Goal: Task Accomplishment & Management: Use online tool/utility

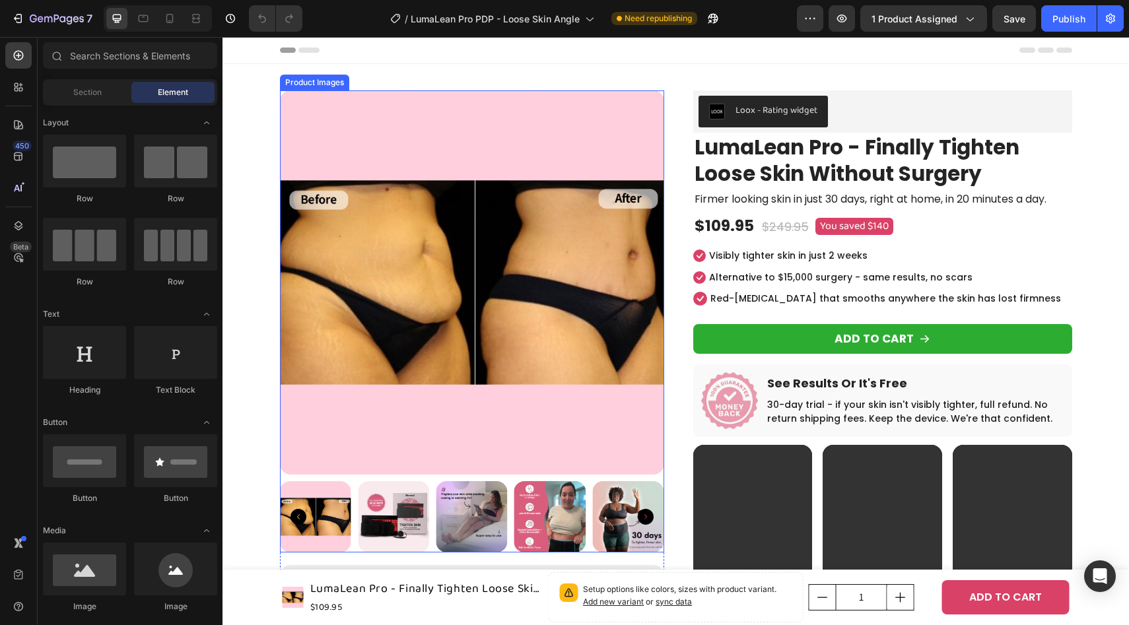
click at [398, 513] on img at bounding box center [393, 517] width 71 height 71
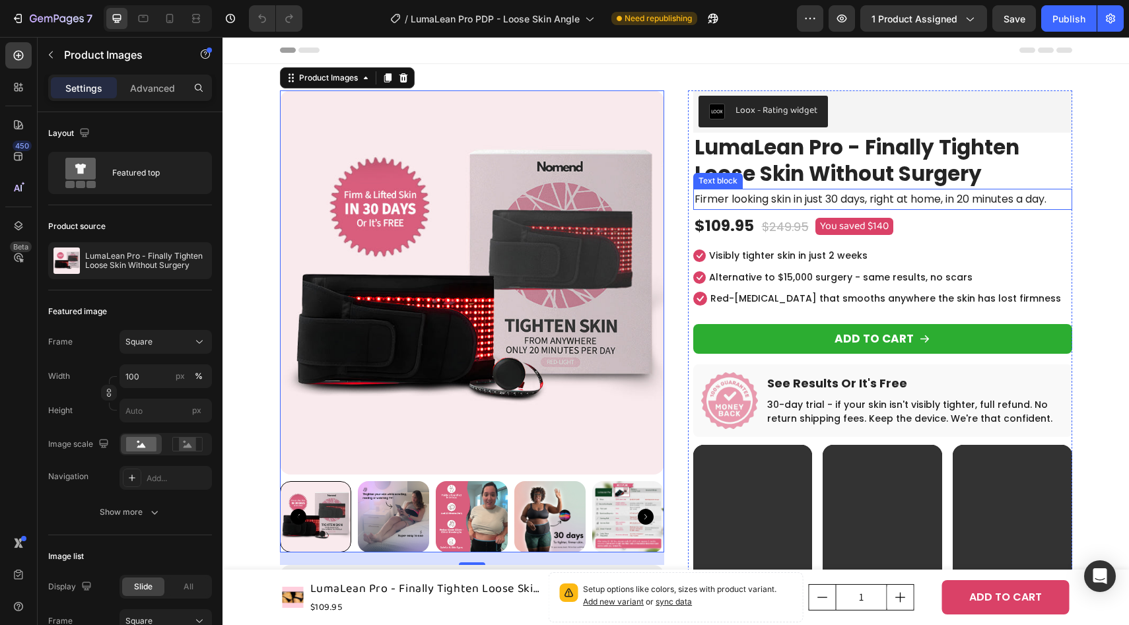
click at [820, 197] on p "Firmer looking skin in just 30 days, right at home, in 20 minutes a day." at bounding box center [883, 199] width 376 height 19
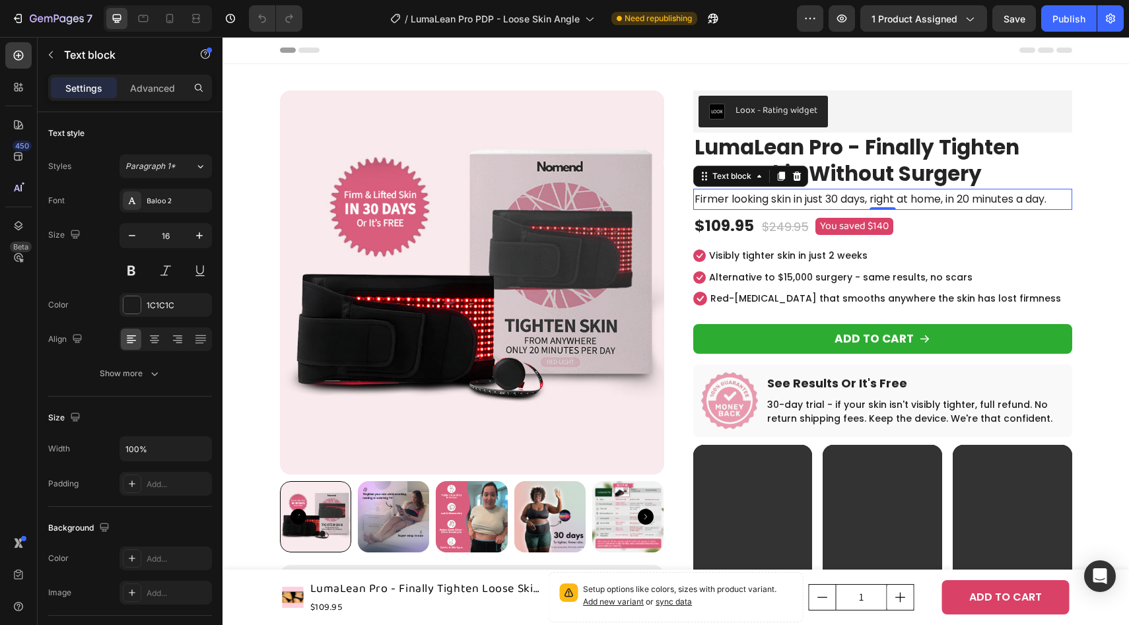
click at [820, 197] on p "Firmer looking skin in just 30 days, right at home, in 20 minutes a day." at bounding box center [883, 199] width 376 height 19
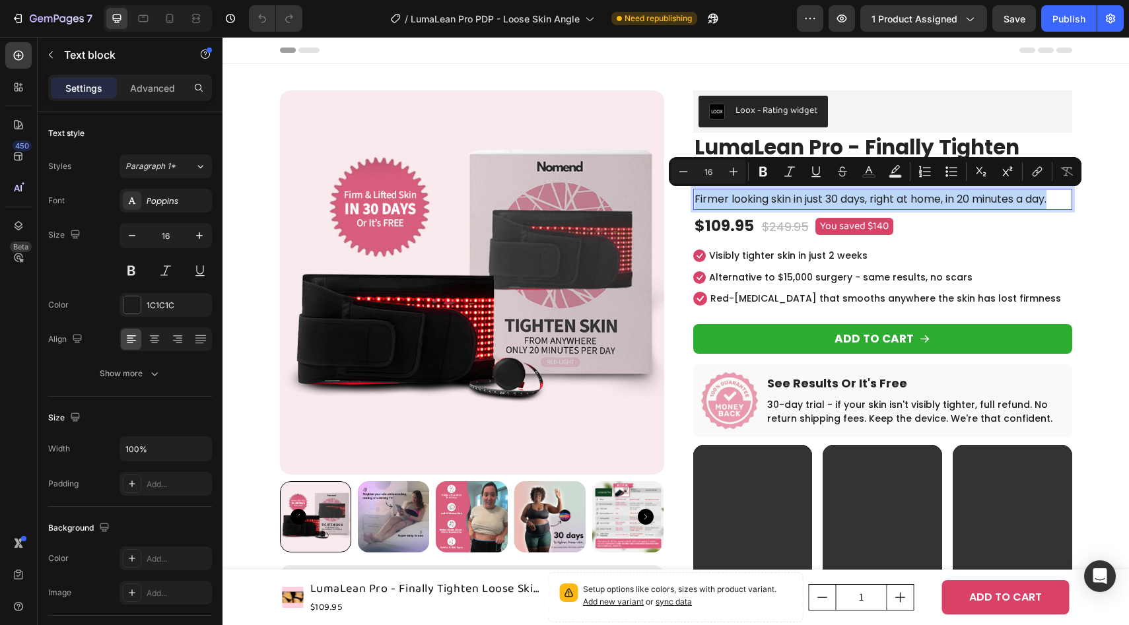
click at [762, 207] on p "Firmer looking skin in just 30 days, right at home, in 20 minutes a day." at bounding box center [883, 199] width 376 height 19
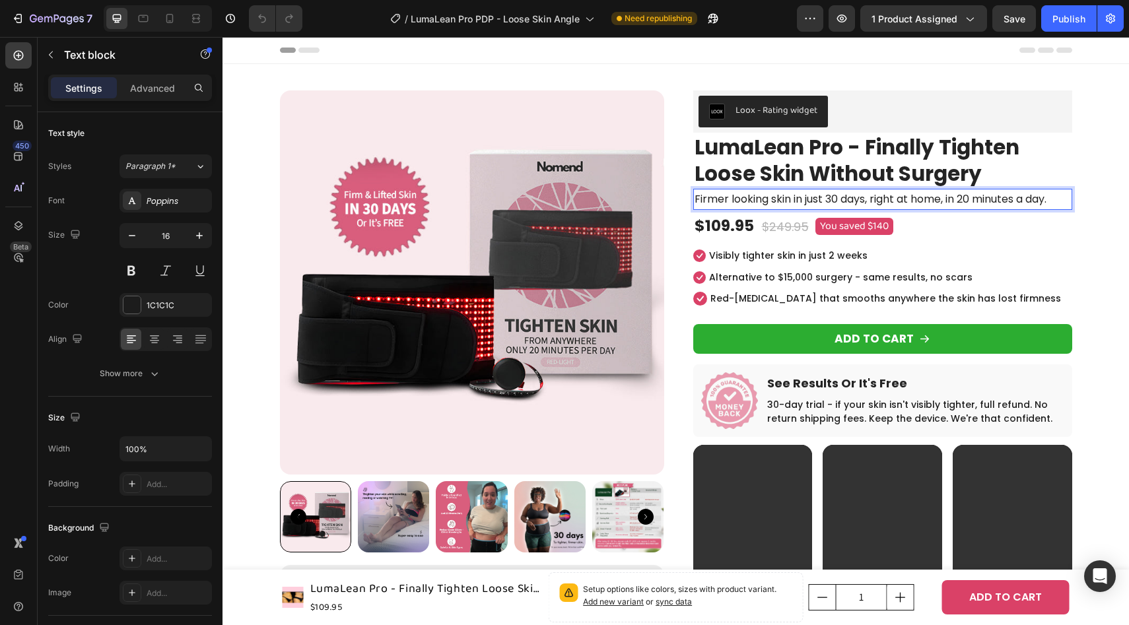
click at [696, 200] on p "Firmer looking skin in just 30 days, right at home, in 20 minutes a day." at bounding box center [883, 199] width 376 height 19
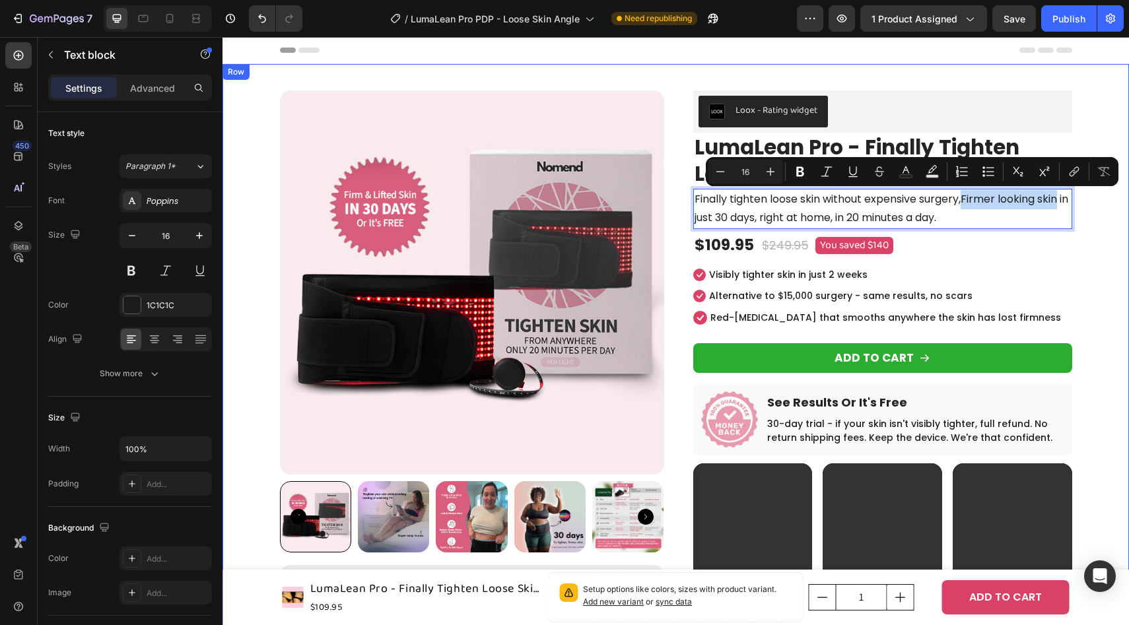
drag, startPoint x: 966, startPoint y: 199, endPoint x: 1075, endPoint y: 203, distance: 109.1
click at [1075, 203] on div "Product Images Image Sarah M. Text block 5.00 Text block Icon Icon Icon Icon Ic…" at bounding box center [675, 520] width 887 height 860
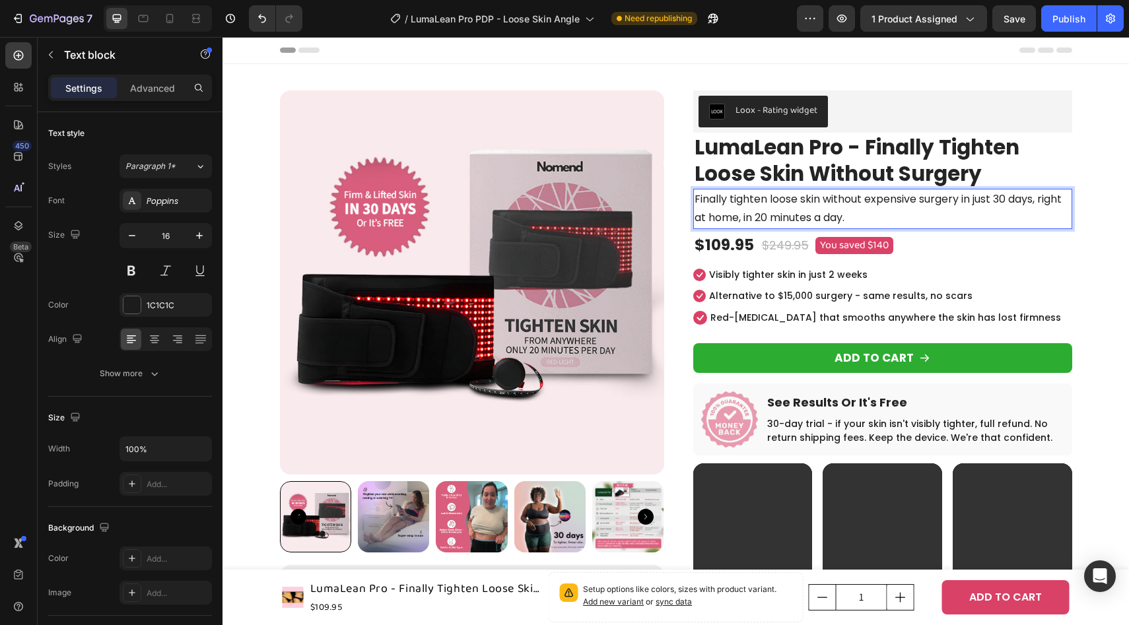
click at [985, 198] on p "Finally tighten loose skin without expensive surgery in just 30 days, right at …" at bounding box center [883, 209] width 376 height 38
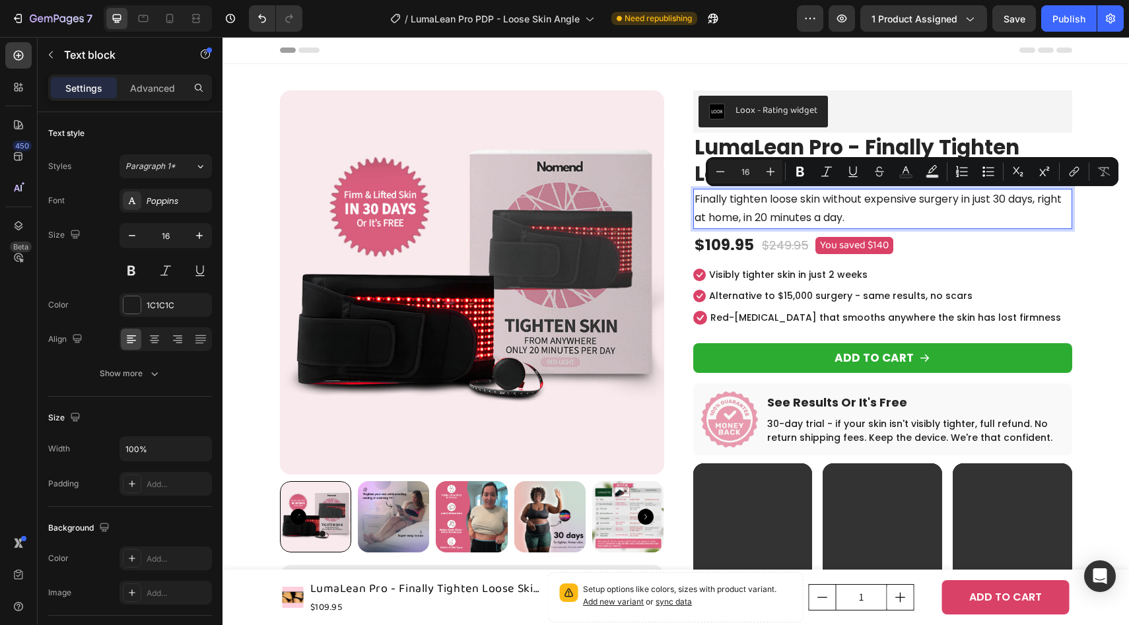
click at [974, 206] on p "Finally tighten loose skin without expensive surgery in just 30 days, right at …" at bounding box center [883, 209] width 376 height 38
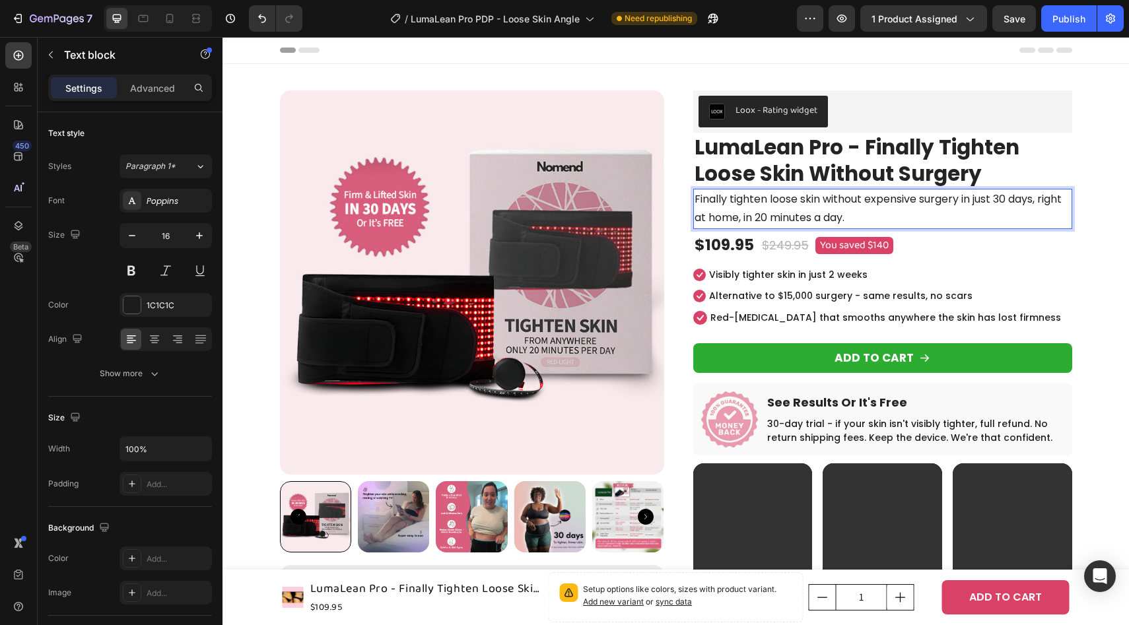
click at [1044, 200] on p "Finally tighten loose skin without expensive surgery in just 30 days, right at …" at bounding box center [883, 209] width 376 height 38
click at [773, 215] on p "Finally tighten loose skin without expensive surgery in just 30 days - right at…" at bounding box center [883, 209] width 376 height 38
click at [895, 217] on p "Finally tighten loose skin without expensive surgery in just 30 days - right at…" at bounding box center [883, 209] width 376 height 38
click at [779, 220] on p "Finally tighten loose skin without expensive surgery in just 30 days - right at…" at bounding box center [883, 209] width 376 height 38
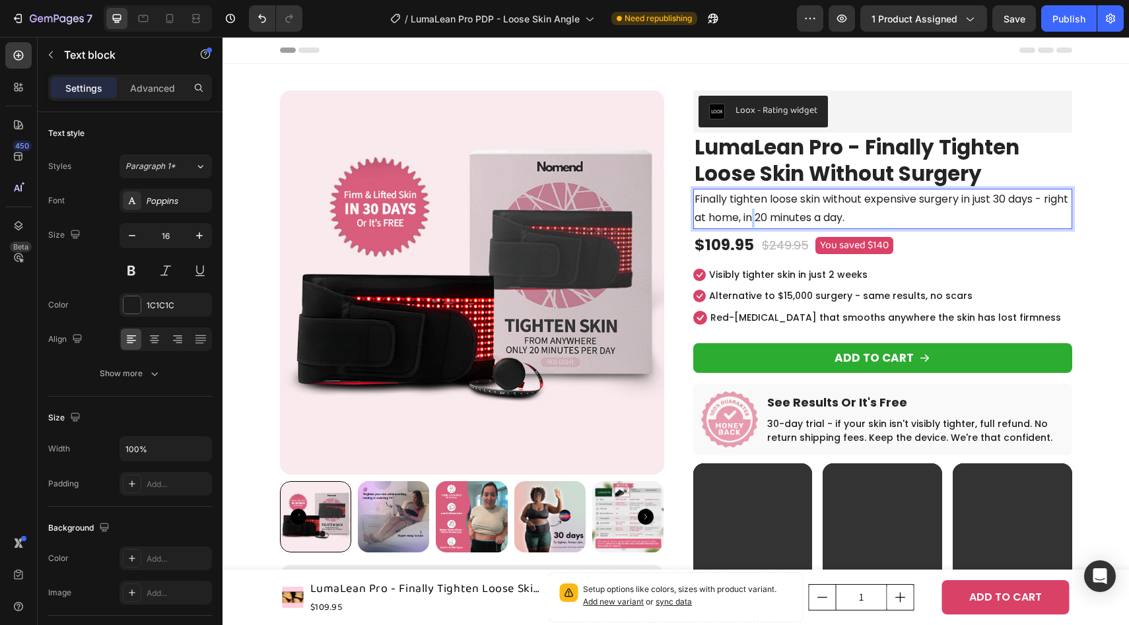
click at [779, 220] on p "Finally tighten loose skin without expensive surgery in just 30 days - right at…" at bounding box center [883, 209] width 376 height 38
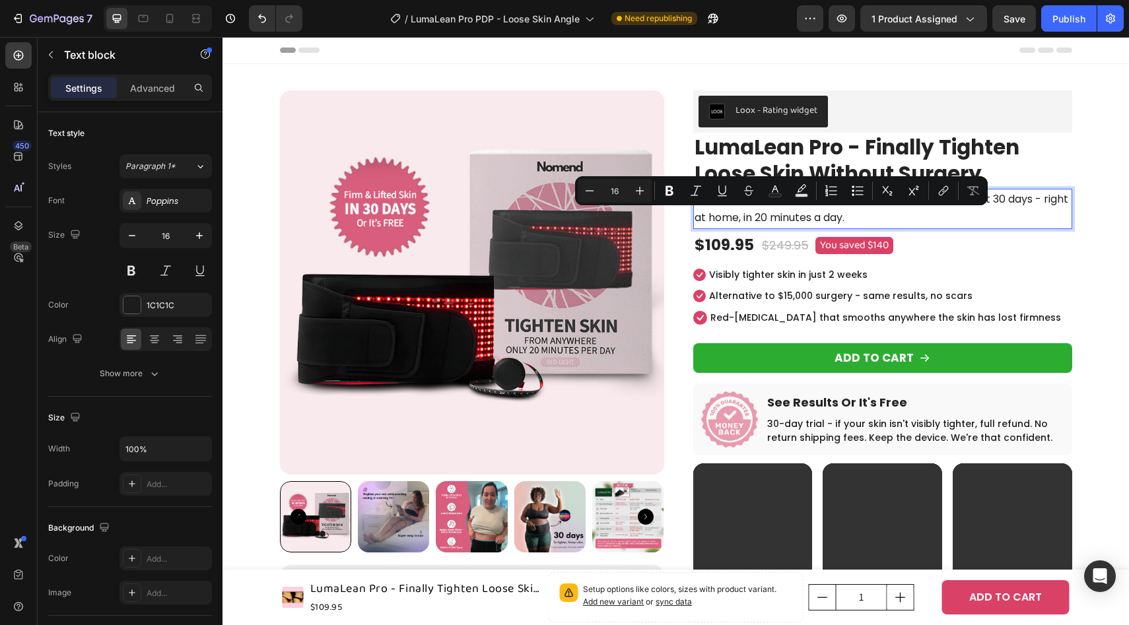
click at [775, 219] on p "Finally tighten loose skin without expensive surgery in just 30 days - right at…" at bounding box center [883, 209] width 376 height 38
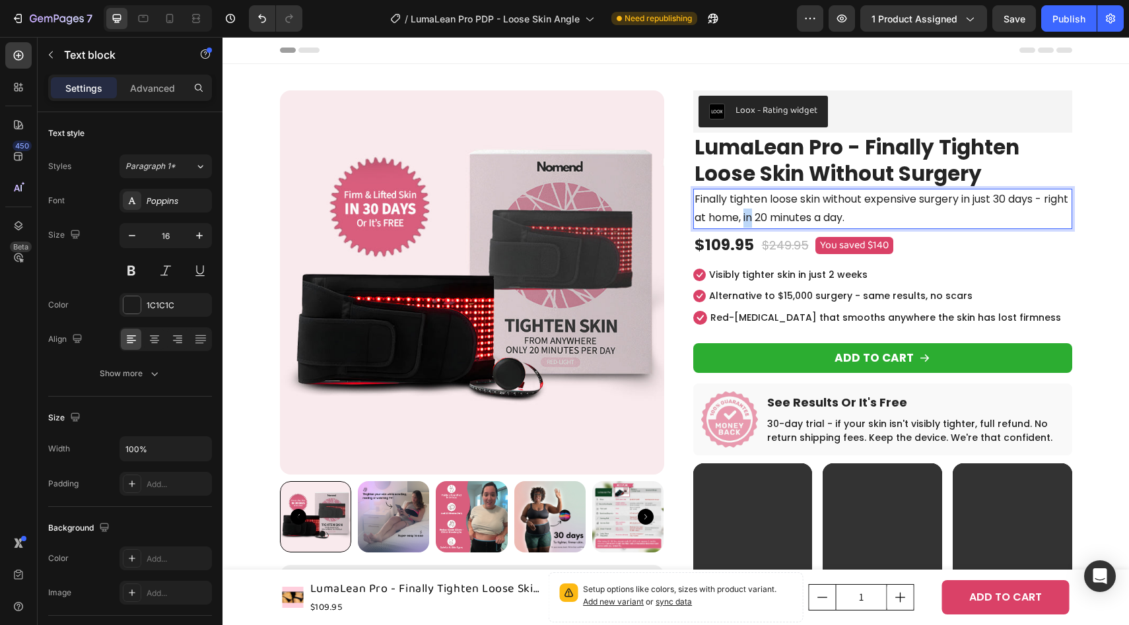
click at [775, 219] on p "Finally tighten loose skin without expensive surgery in just 30 days - right at…" at bounding box center [883, 209] width 376 height 38
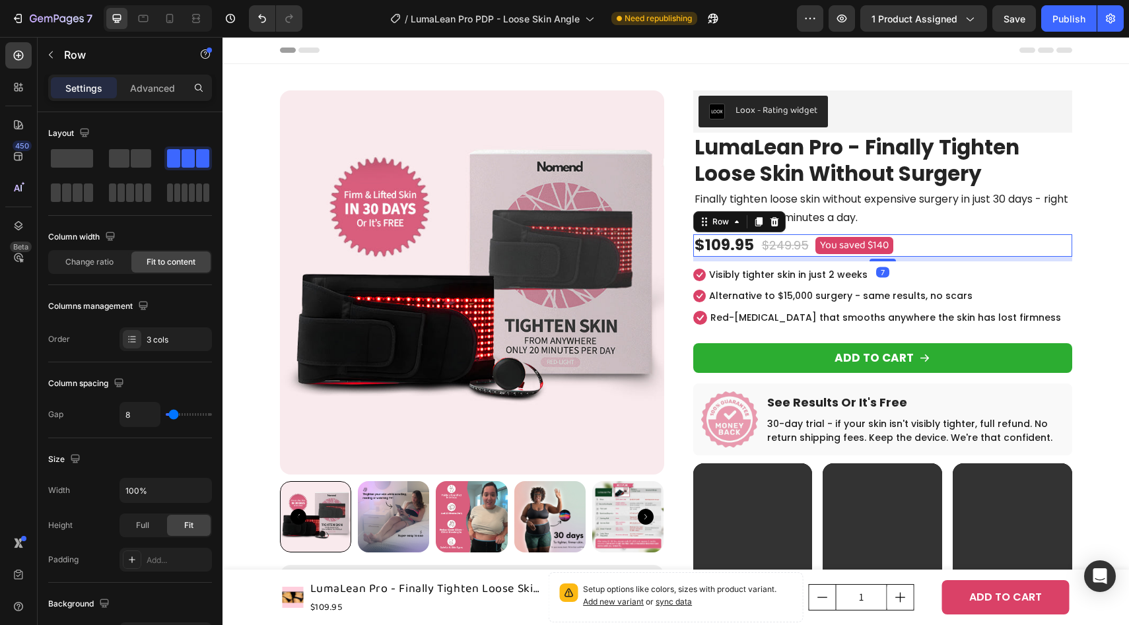
click at [965, 254] on div "$109.95 Product Price Product Price $249.95 Compare Price Compare Price You sav…" at bounding box center [883, 245] width 379 height 22
click at [1073, 18] on div "Publish" at bounding box center [1069, 19] width 33 height 14
